Goal: Information Seeking & Learning: Learn about a topic

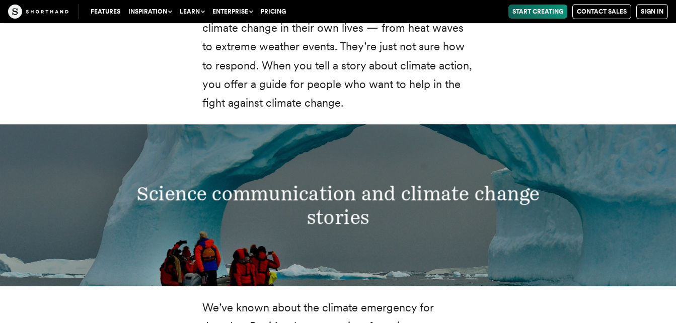
scroll to position [1665, 0]
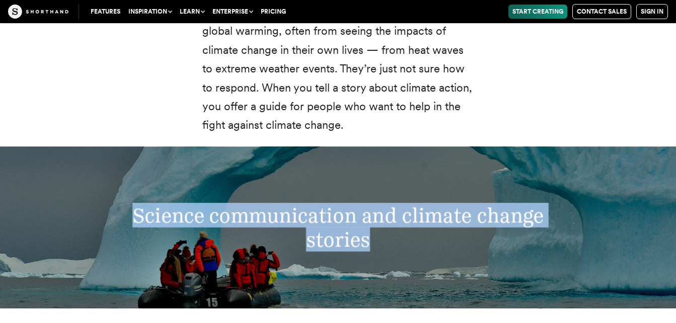
drag, startPoint x: 132, startPoint y: 211, endPoint x: 379, endPoint y: 252, distance: 250.7
click at [379, 252] on h3 "Science communication and climate change stories" at bounding box center [338, 227] width 470 height 48
drag, startPoint x: 379, startPoint y: 252, endPoint x: 315, endPoint y: 221, distance: 71.6
copy h3 "Science communication and climate change stories"
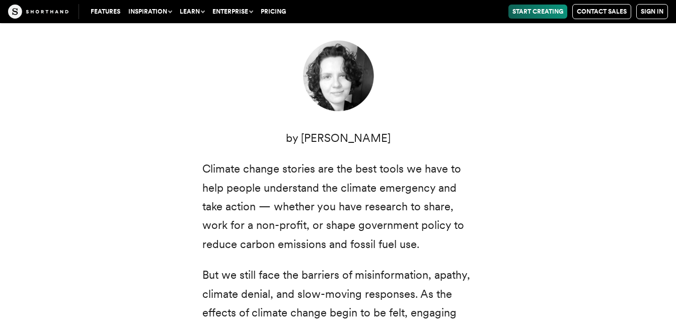
scroll to position [335, 0]
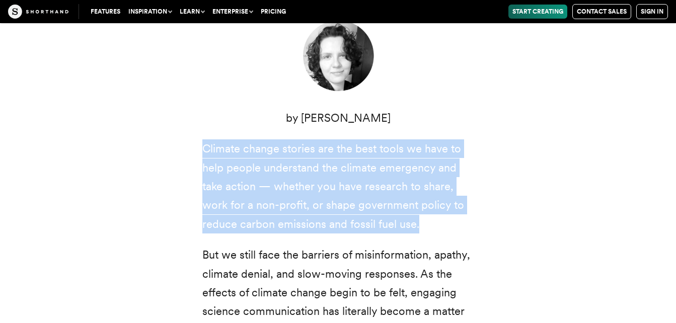
drag, startPoint x: 204, startPoint y: 143, endPoint x: 416, endPoint y: 226, distance: 227.1
click at [416, 226] on p "Climate change stories are the best tools we have to help people understand the…" at bounding box center [338, 186] width 272 height 94
drag, startPoint x: 416, startPoint y: 226, endPoint x: 384, endPoint y: 205, distance: 38.3
copy p "Climate change stories are the best tools we have to help people understand the…"
click at [589, 140] on div "Climate change: two small words that represent a radical transformation of our …" at bounding box center [338, 198] width 624 height 596
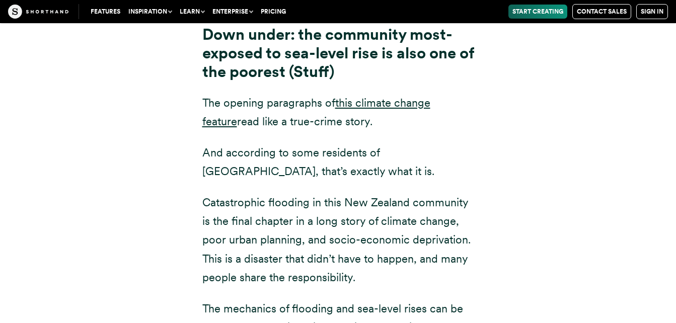
scroll to position [4713, 0]
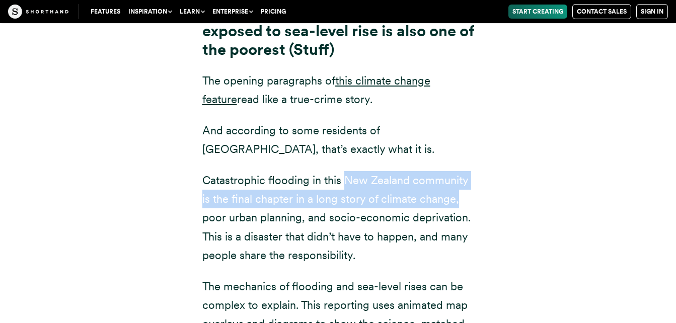
drag, startPoint x: 343, startPoint y: 121, endPoint x: 466, endPoint y: 146, distance: 125.3
click at [466, 171] on p "Catastrophic flooding in this New Zealand community is the final chapter in a l…" at bounding box center [338, 218] width 272 height 94
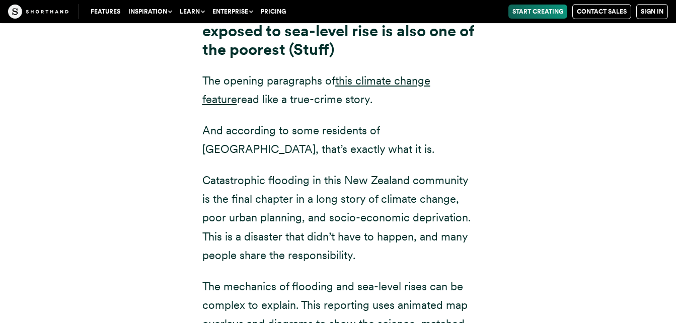
drag, startPoint x: 466, startPoint y: 146, endPoint x: 479, endPoint y: 154, distance: 15.4
click at [479, 154] on div "Down under: the community most-exposed to sea-level rise is also one of the poo…" at bounding box center [338, 223] width 312 height 438
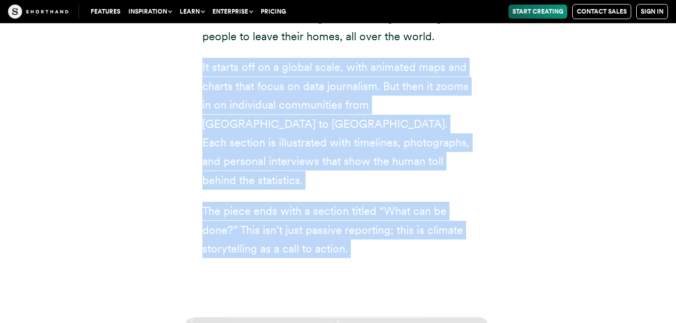
scroll to position [6015, 0]
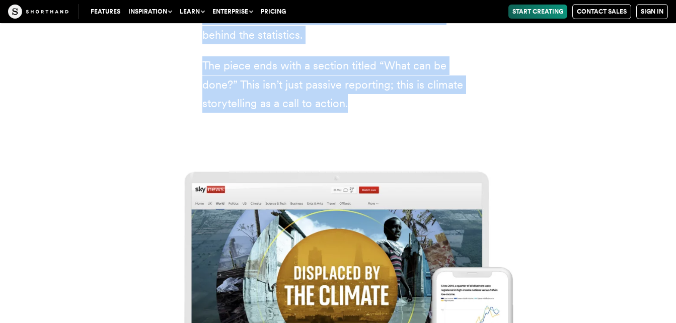
drag, startPoint x: 200, startPoint y: 161, endPoint x: 386, endPoint y: 25, distance: 229.9
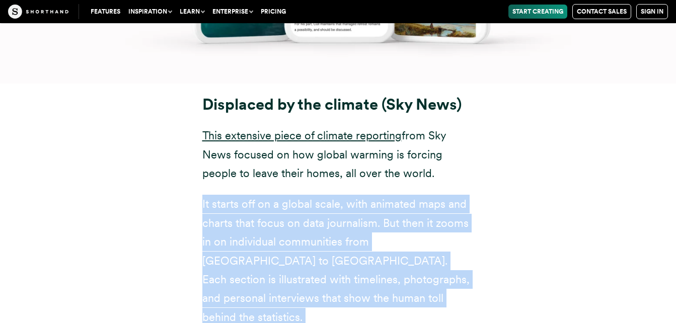
scroll to position [5755, 0]
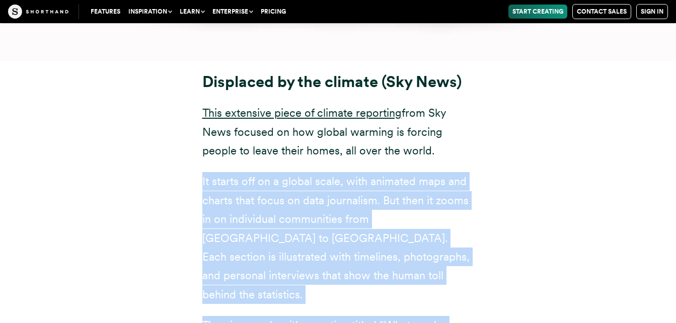
click at [309, 227] on p "It starts off on a global scale, with animated maps and charts that focus on da…" at bounding box center [338, 238] width 272 height 132
click at [315, 223] on p "It starts off on a global scale, with animated maps and charts that focus on da…" at bounding box center [338, 238] width 272 height 132
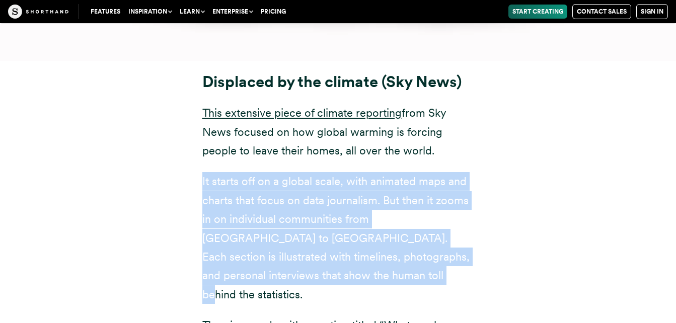
drag, startPoint x: 315, startPoint y: 225, endPoint x: 196, endPoint y: 126, distance: 154.9
click at [196, 126] on div "Displaced by the climate (Sky News) This extensive piece of climate reporting f…" at bounding box center [338, 223] width 312 height 300
drag, startPoint x: 196, startPoint y: 126, endPoint x: 205, endPoint y: 134, distance: 12.2
click at [205, 172] on p "It starts off on a global scale, with animated maps and charts that focus on da…" at bounding box center [338, 238] width 272 height 132
drag, startPoint x: 199, startPoint y: 120, endPoint x: 303, endPoint y: 217, distance: 142.2
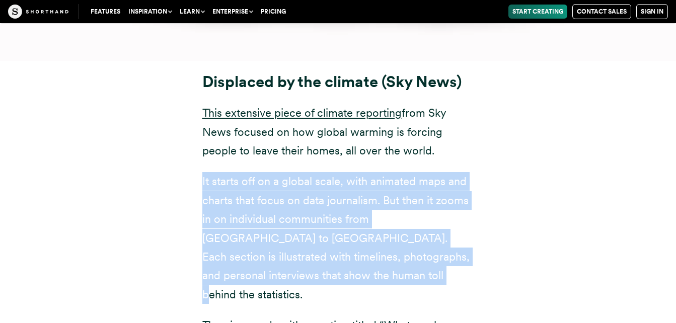
click at [303, 217] on div "Displaced by the climate (Sky News) This extensive piece of climate reporting f…" at bounding box center [338, 223] width 312 height 300
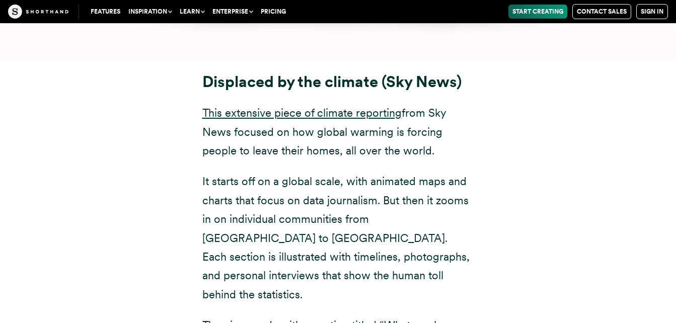
click at [187, 98] on div "Displaced by the climate (Sky News) This extensive piece of climate reporting f…" at bounding box center [338, 223] width 312 height 300
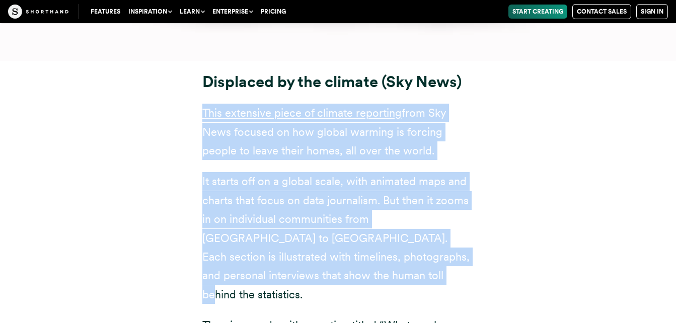
drag, startPoint x: 200, startPoint y: 57, endPoint x: 310, endPoint y: 221, distance: 197.1
click at [310, 221] on div "Displaced by the climate (Sky News) This extensive piece of climate reporting f…" at bounding box center [338, 223] width 312 height 300
drag, startPoint x: 310, startPoint y: 221, endPoint x: 261, endPoint y: 188, distance: 58.8
copy div "This extensive piece of climate reporting from Sky News focused on how global w…"
click at [542, 200] on div "Displaced by the climate (Sky News) This extensive piece of climate reporting f…" at bounding box center [338, 223] width 624 height 324
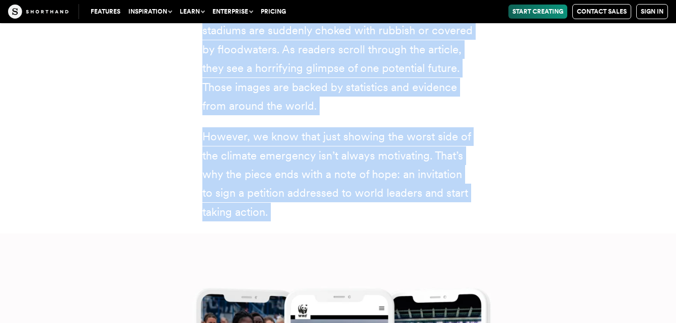
scroll to position [11254, 0]
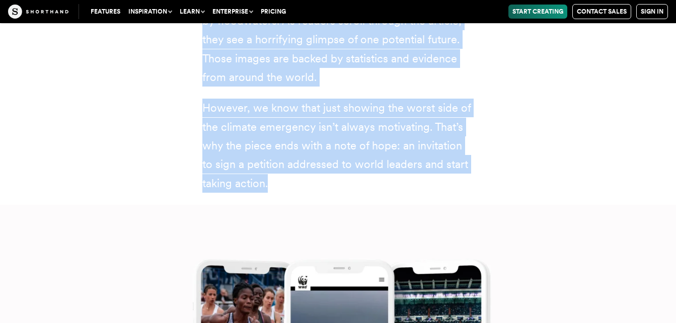
drag, startPoint x: 205, startPoint y: 223, endPoint x: 299, endPoint y: 66, distance: 182.9
drag, startPoint x: 299, startPoint y: 66, endPoint x: 279, endPoint y: 46, distance: 28.1
copy div "Glossy photos of pristine swimming pools and sports stadiums are suddenly choke…"
